Goal: Information Seeking & Learning: Check status

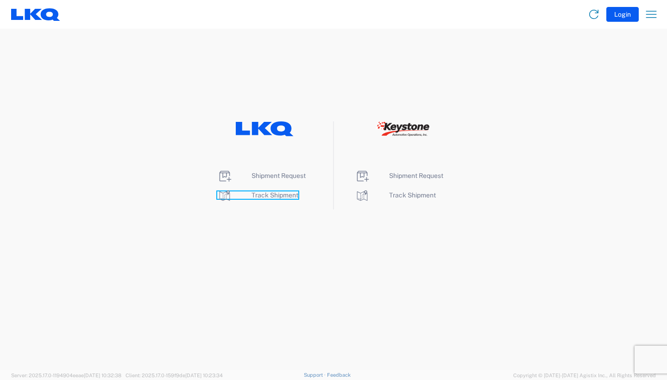
click at [280, 196] on span "Track Shipment" at bounding box center [275, 194] width 47 height 7
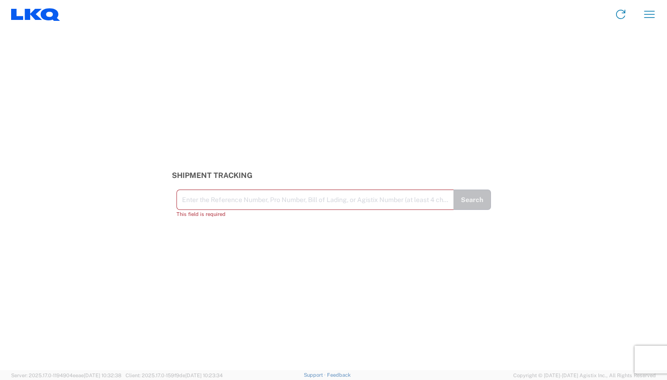
click at [221, 206] on input "text" at bounding box center [315, 199] width 266 height 16
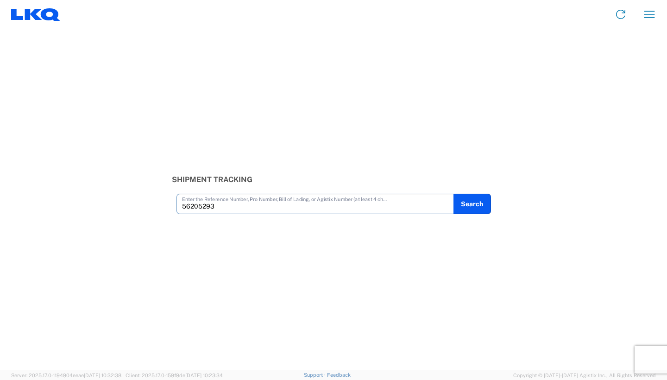
type input "56205293"
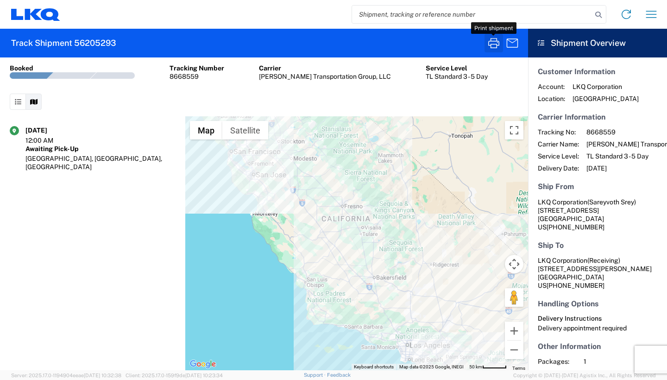
click at [493, 43] on icon "button" at bounding box center [494, 43] width 15 height 15
